Goal: Information Seeking & Learning: Learn about a topic

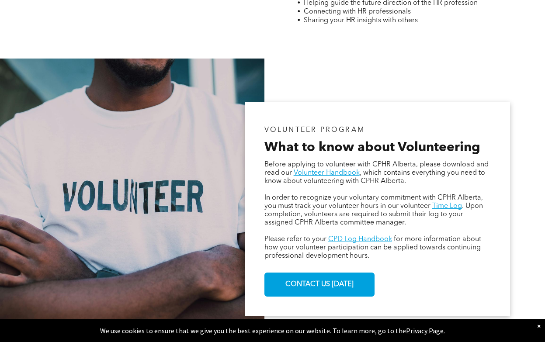
scroll to position [437, 0]
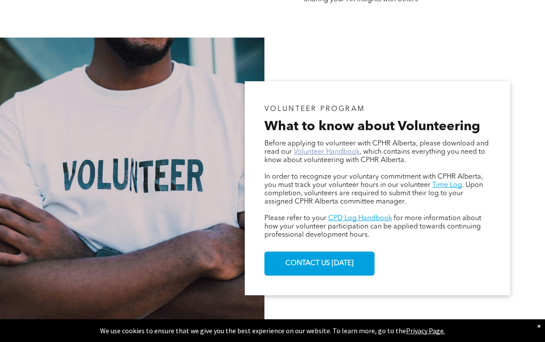
click at [336, 156] on link "Volunteer Handbook" at bounding box center [327, 152] width 66 height 7
click at [445, 187] on link "Time Log" at bounding box center [447, 185] width 30 height 7
click at [369, 220] on link "CPD Log Handbook" at bounding box center [360, 218] width 64 height 7
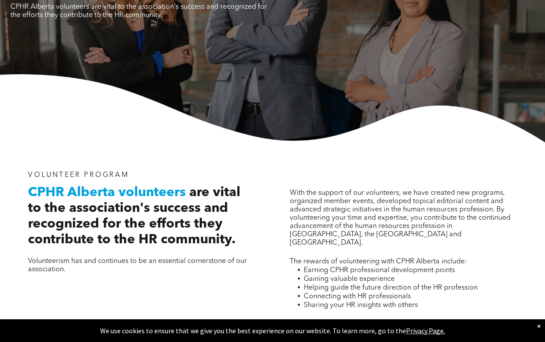
scroll to position [0, 0]
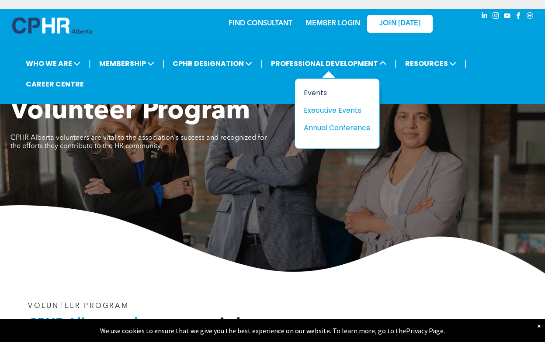
click at [314, 94] on div "Events" at bounding box center [334, 92] width 60 height 11
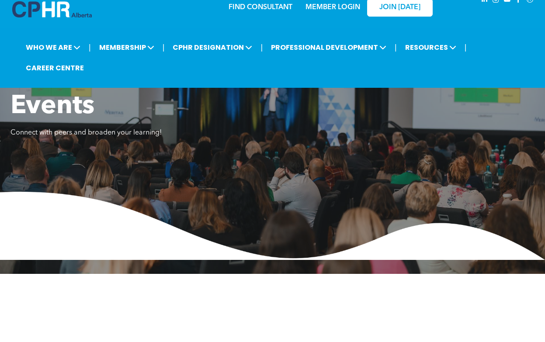
scroll to position [44, 0]
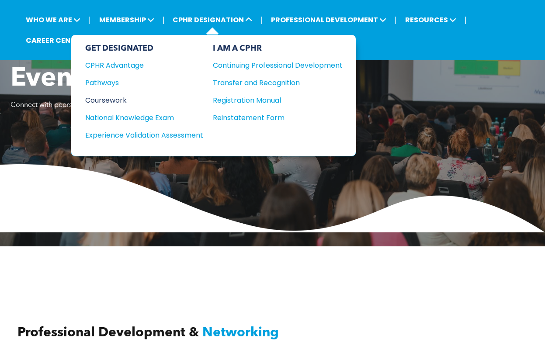
click at [114, 101] on div "Coursework" at bounding box center [138, 100] width 106 height 11
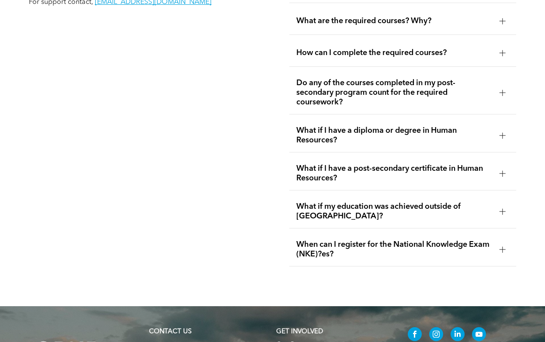
scroll to position [1530, 0]
